Goal: Obtain resource: Download file/media

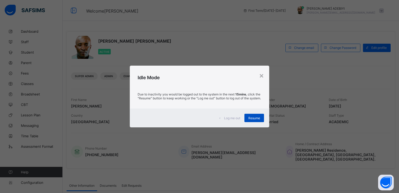
click at [257, 119] on span "Resume" at bounding box center [254, 118] width 12 height 4
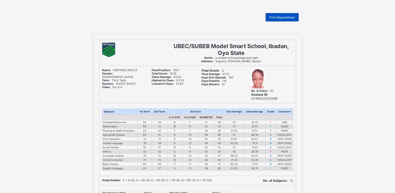
click at [295, 16] on span "Print Reportsheet" at bounding box center [282, 17] width 25 height 4
click at [279, 17] on span "Print Reportsheet" at bounding box center [282, 17] width 25 height 4
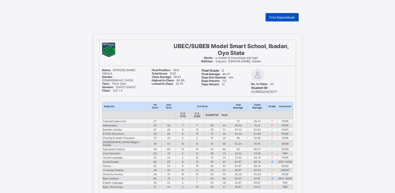
click at [285, 17] on span "Print Reportsheet" at bounding box center [282, 17] width 25 height 4
